Goal: Navigation & Orientation: Find specific page/section

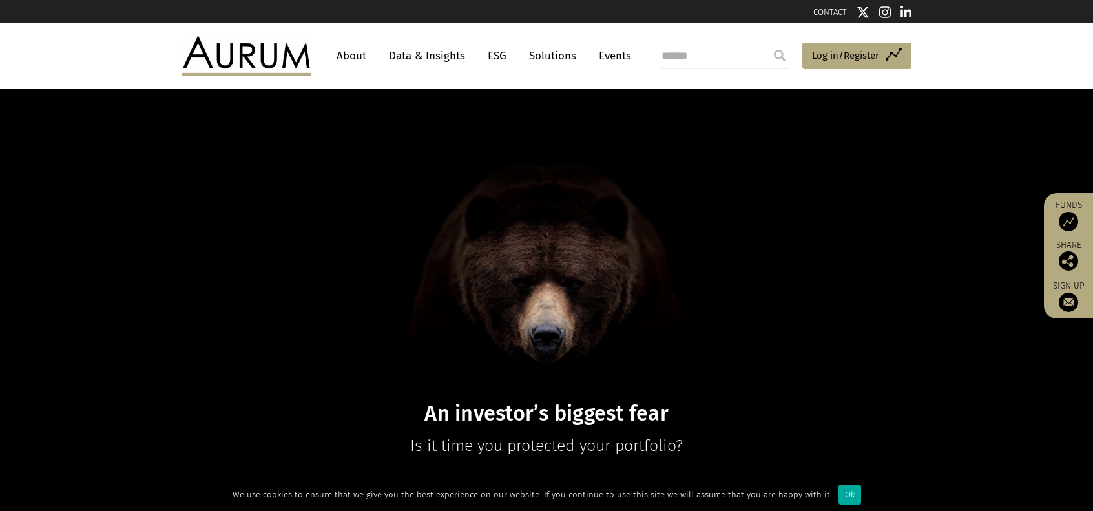
click at [349, 54] on link "About" at bounding box center [351, 56] width 43 height 24
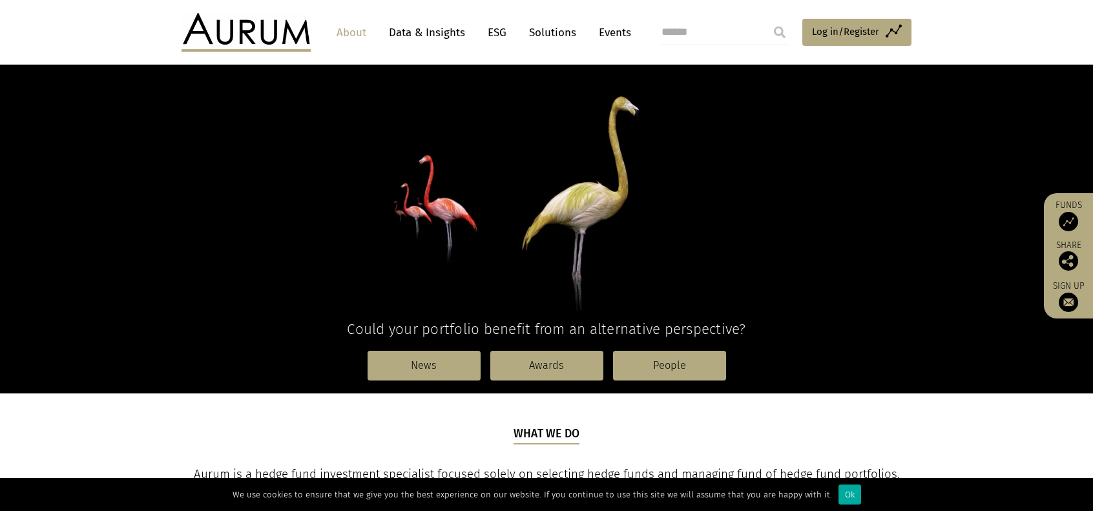
scroll to position [129, 0]
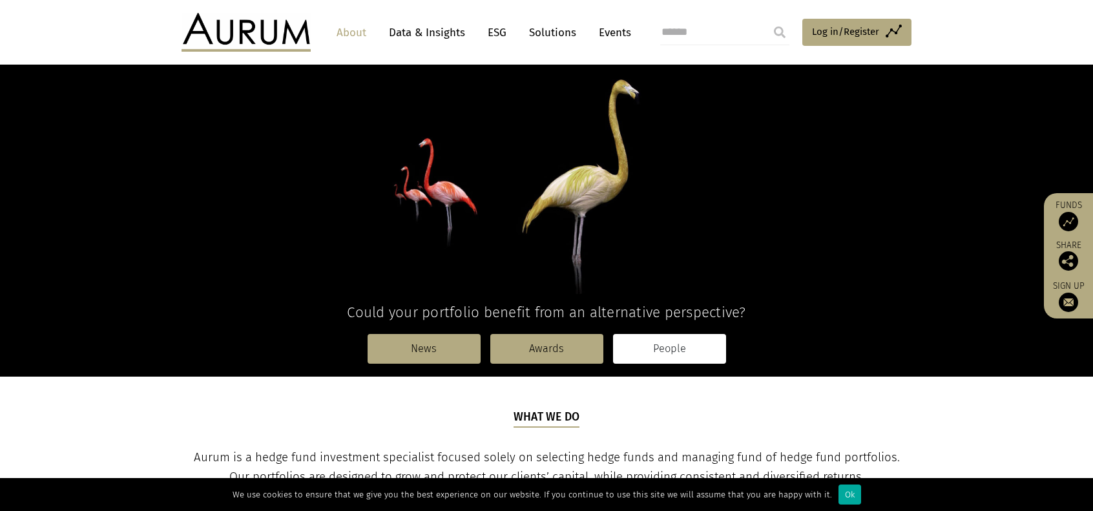
click at [656, 343] on link "People" at bounding box center [669, 349] width 113 height 30
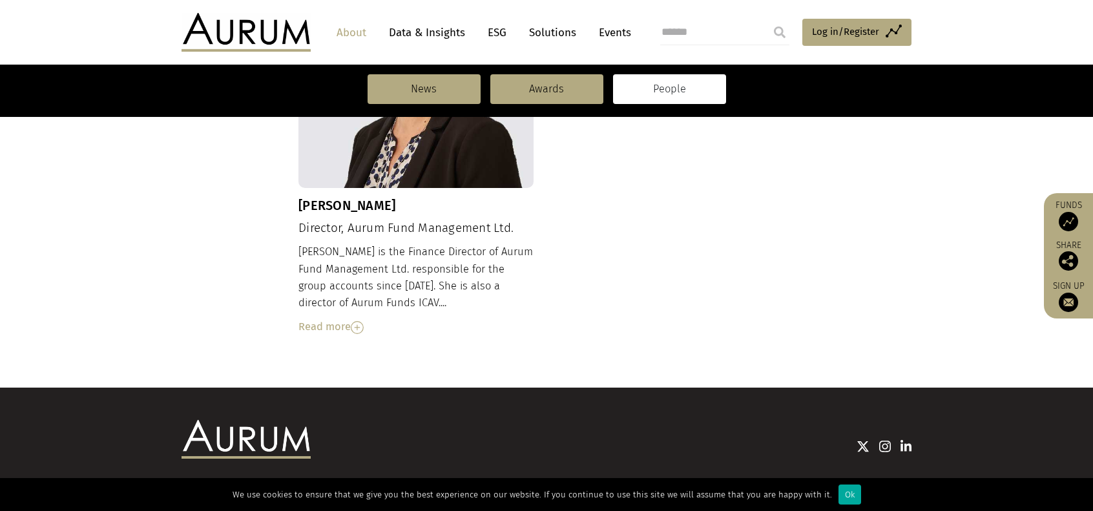
scroll to position [1486, 0]
